Goal: Information Seeking & Learning: Learn about a topic

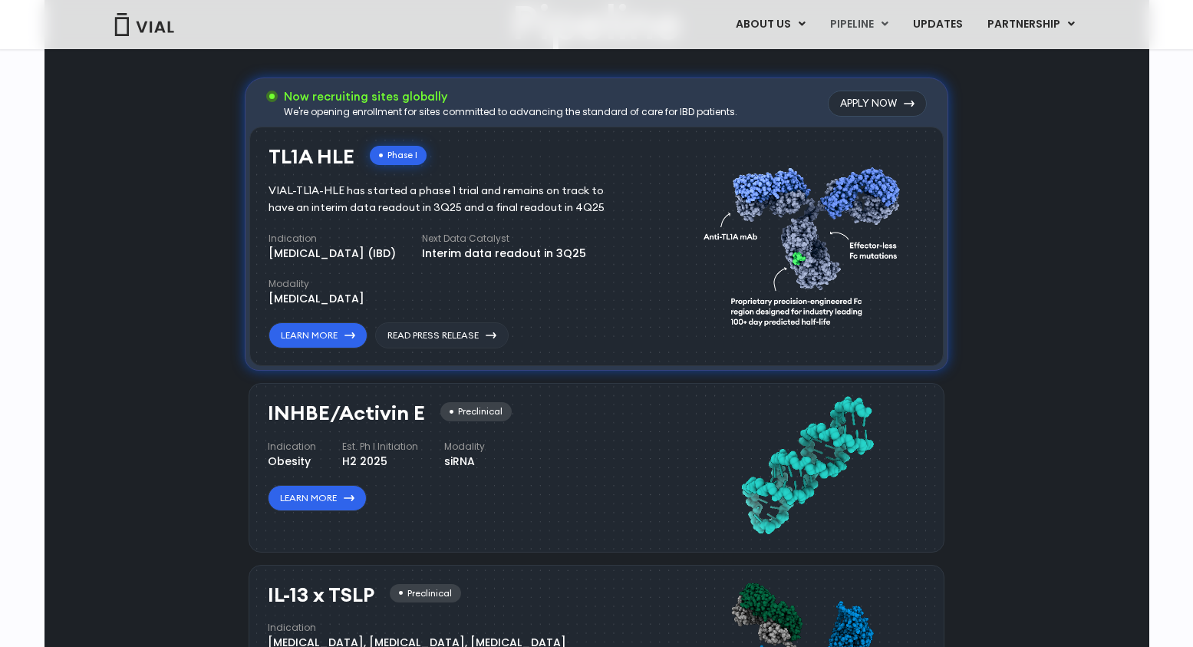
scroll to position [985, 0]
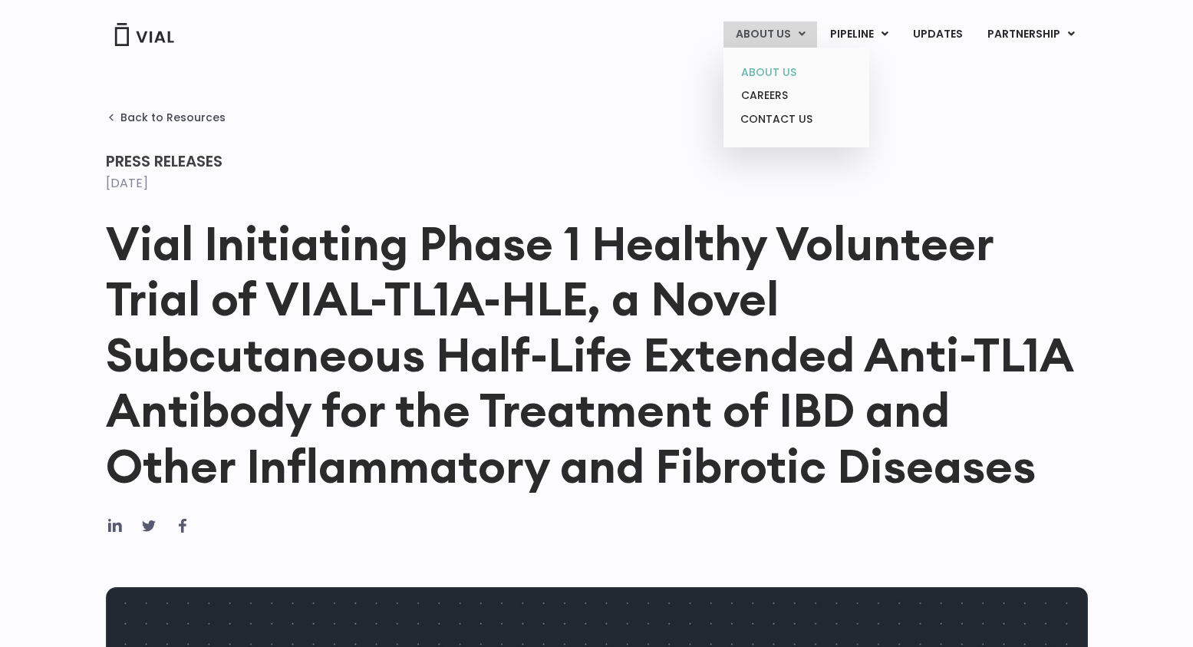
click at [782, 67] on link "ABOUT US" at bounding box center [796, 73] width 134 height 24
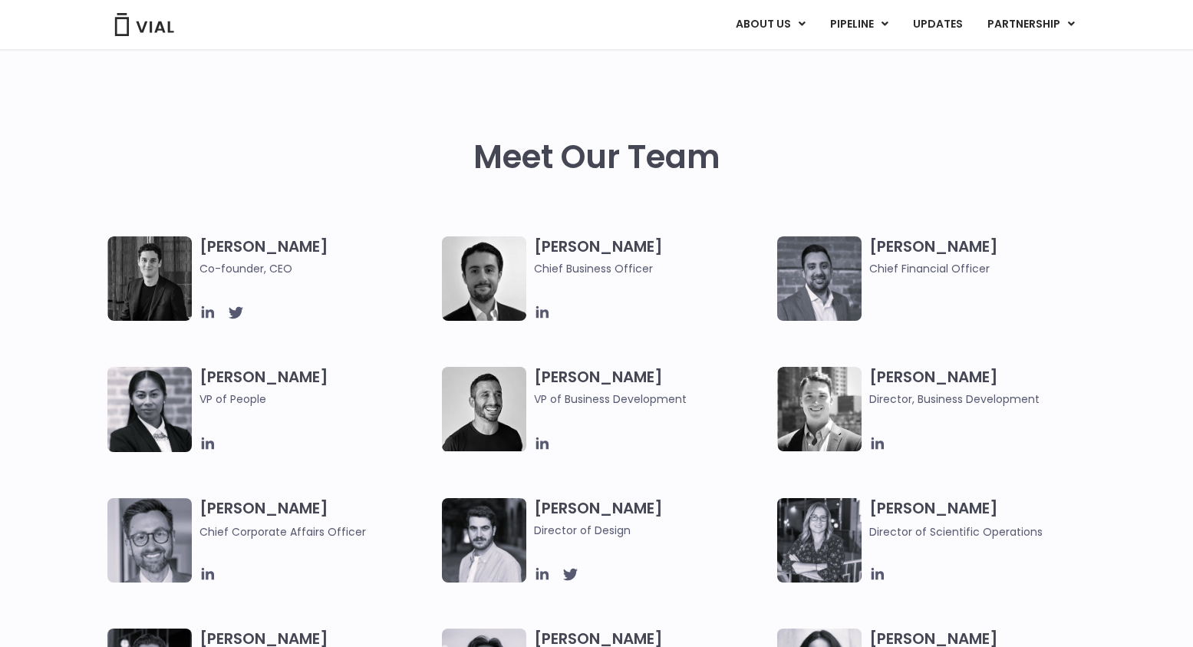
scroll to position [677, 0]
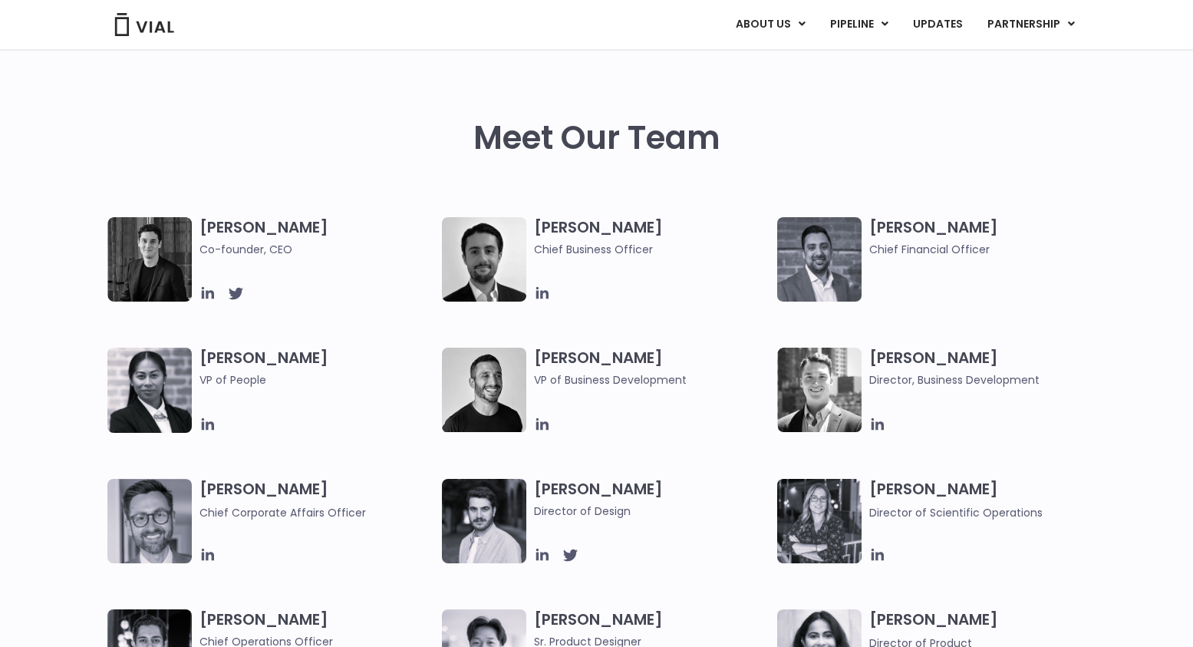
click at [154, 263] on img at bounding box center [149, 259] width 84 height 84
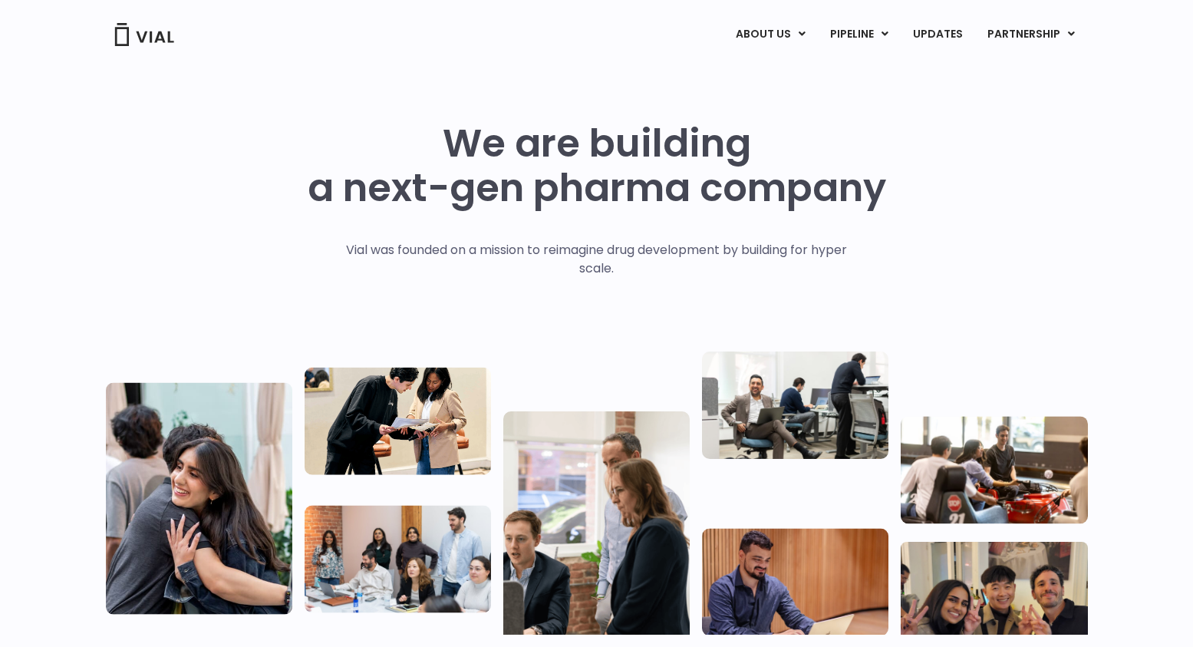
scroll to position [0, 0]
click at [945, 33] on link "UPDATES" at bounding box center [937, 34] width 74 height 26
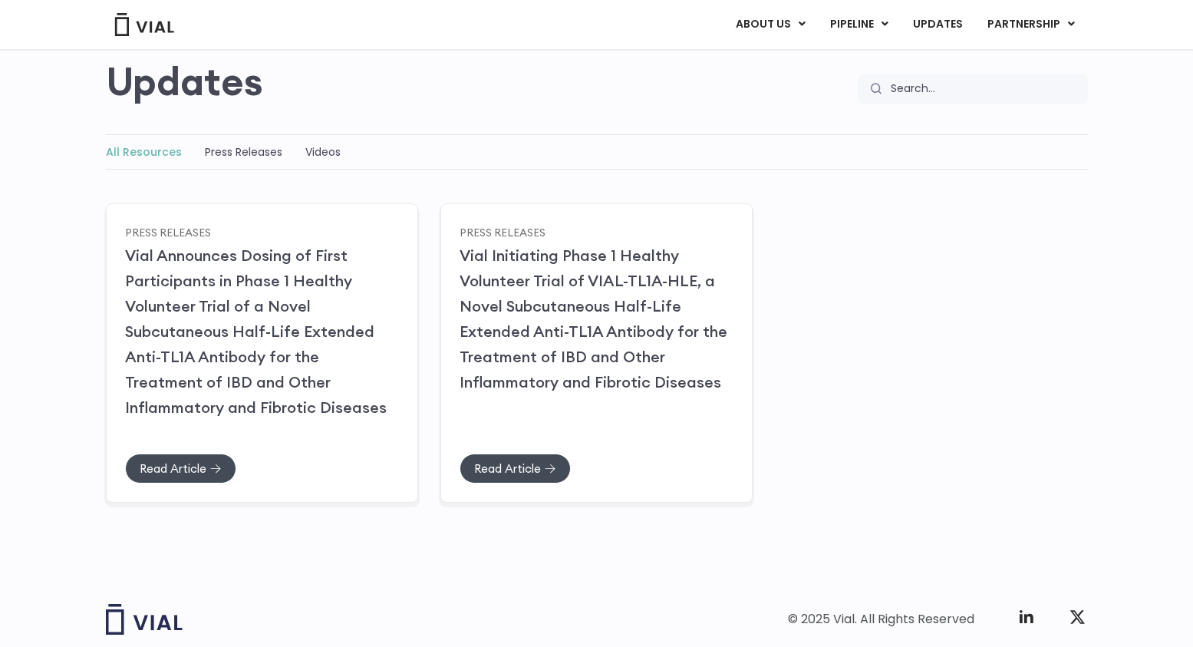
scroll to position [130, 0]
